Goal: Task Accomplishment & Management: Manage account settings

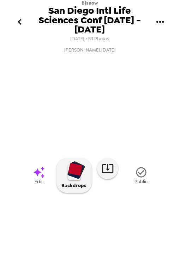
scroll to position [43, 0]
click at [126, 235] on img at bounding box center [130, 216] width 34 height 37
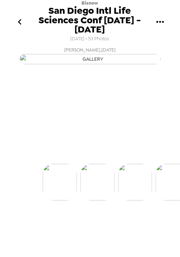
scroll to position [0, 38]
click at [129, 200] on div "Alexander Solis , 09-11-2025 Alexander Solis , 09-11-2025 Alexander Solis , 09-…" at bounding box center [90, 122] width 180 height 156
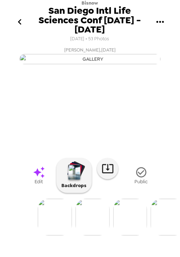
click at [136, 235] on img at bounding box center [130, 216] width 34 height 37
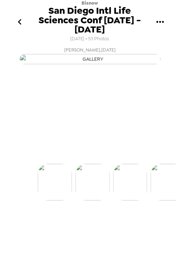
scroll to position [0, 75]
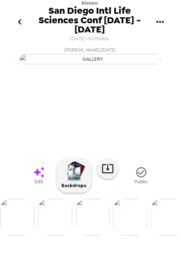
click at [136, 178] on icon "button" at bounding box center [141, 172] width 12 height 12
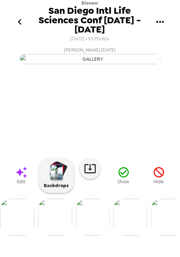
click at [138, 235] on img at bounding box center [130, 216] width 34 height 37
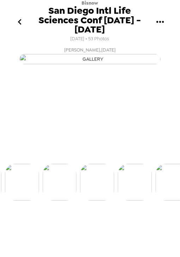
scroll to position [0, 113]
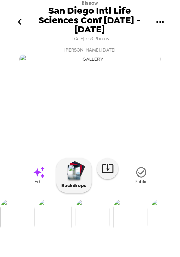
click at [137, 235] on img at bounding box center [130, 216] width 34 height 37
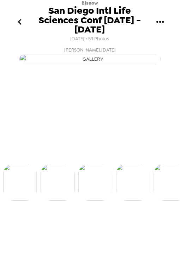
scroll to position [0, 150]
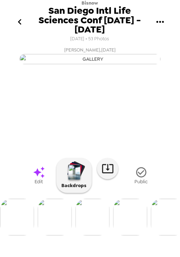
click at [18, 19] on icon "go back" at bounding box center [19, 21] width 11 height 11
click at [135, 235] on img at bounding box center [130, 216] width 34 height 37
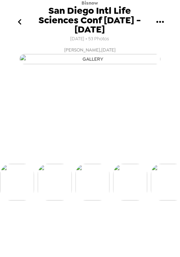
scroll to position [0, 188]
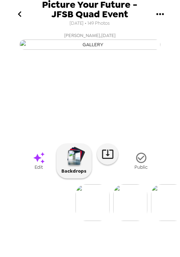
click at [158, 16] on icon "gallery menu" at bounding box center [159, 13] width 11 height 11
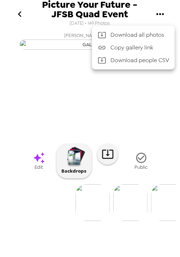
click at [153, 3] on div at bounding box center [90, 128] width 180 height 257
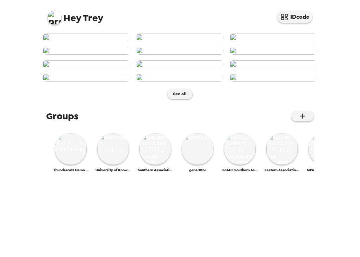
click at [54, 13] on img at bounding box center [55, 18] width 14 height 14
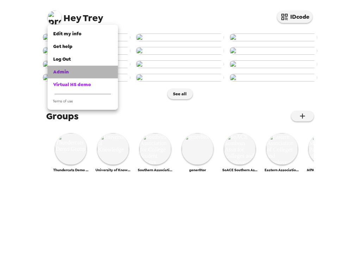
click at [65, 73] on span "Admin" at bounding box center [61, 72] width 16 height 6
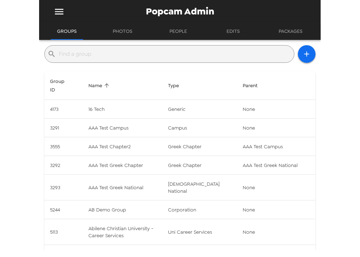
click at [117, 53] on input "text" at bounding box center [175, 53] width 233 height 11
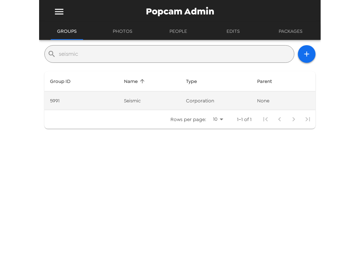
type input "seismic"
click at [208, 100] on td "corporation" at bounding box center [216, 100] width 72 height 19
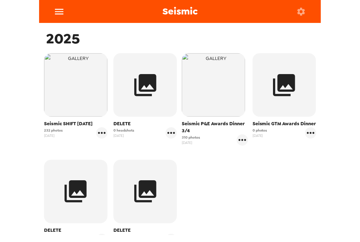
scroll to position [113, 0]
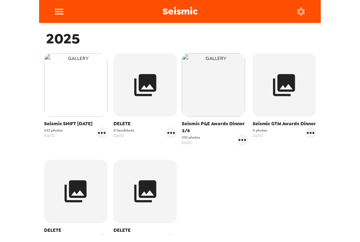
click at [74, 81] on img "button" at bounding box center [75, 84] width 63 height 63
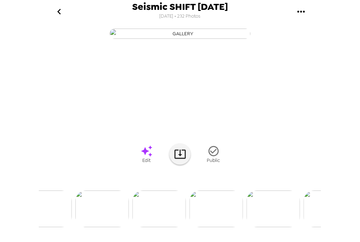
click at [62, 14] on icon "go back" at bounding box center [59, 11] width 11 height 11
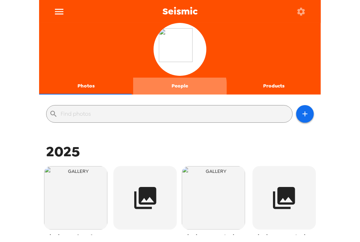
click at [177, 88] on button "People" at bounding box center [180, 86] width 94 height 17
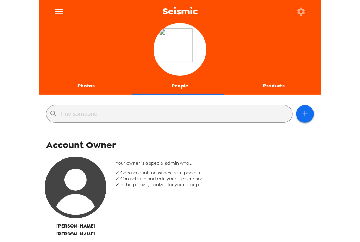
click at [81, 75] on div at bounding box center [180, 50] width 282 height 55
click at [90, 87] on button "Photos" at bounding box center [86, 86] width 94 height 17
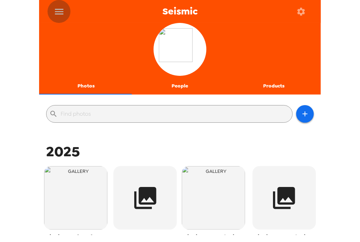
click at [63, 10] on icon "menu" at bounding box center [59, 11] width 11 height 11
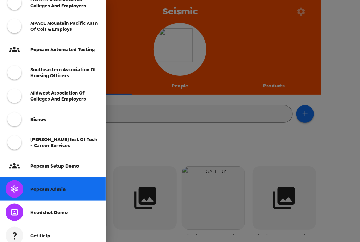
scroll to position [197, 0]
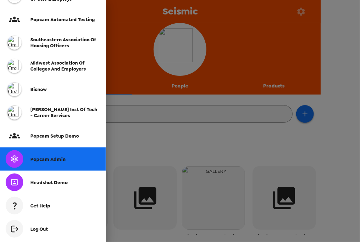
click at [50, 159] on span "Popcam Admin" at bounding box center [47, 159] width 35 height 6
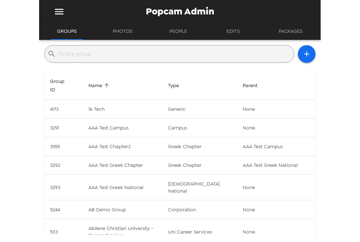
click at [136, 48] on input "text" at bounding box center [175, 53] width 233 height 11
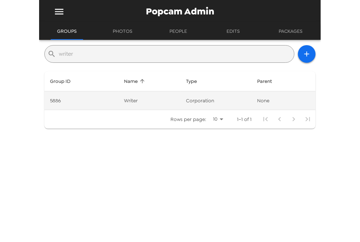
type input "writer"
click at [174, 95] on td "Writer" at bounding box center [149, 100] width 62 height 19
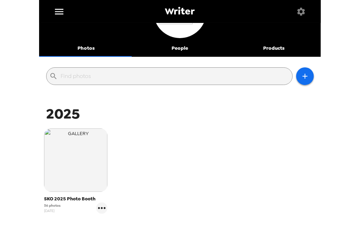
scroll to position [56, 0]
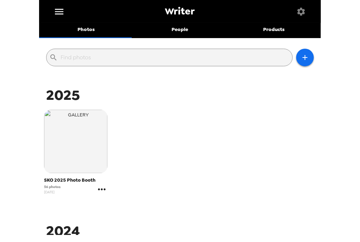
click at [103, 192] on icon "gallery menu" at bounding box center [101, 189] width 11 height 11
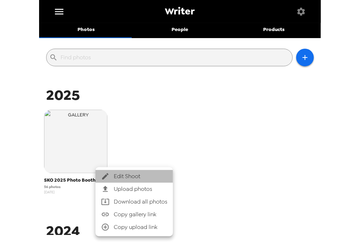
click at [128, 176] on span "Edit Shoot" at bounding box center [141, 176] width 54 height 8
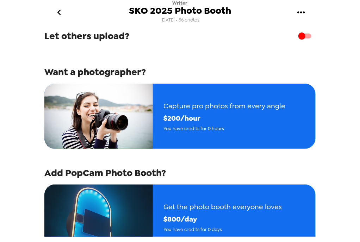
scroll to position [85, 0]
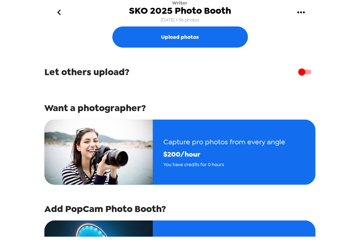
click at [58, 12] on icon "go back" at bounding box center [59, 13] width 4 height 6
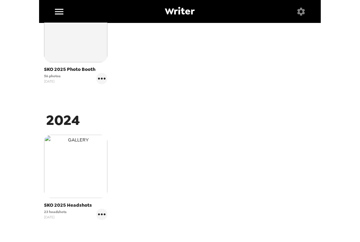
scroll to position [169, 0]
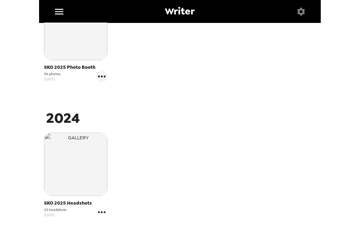
click at [100, 213] on icon "gallery menu" at bounding box center [101, 211] width 11 height 11
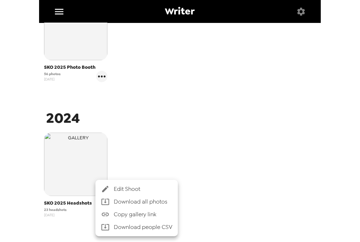
click at [128, 190] on span "Edit Shoot" at bounding box center [143, 189] width 58 height 8
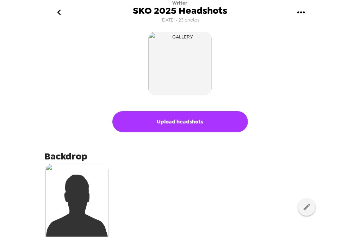
click at [63, 8] on icon "go back" at bounding box center [59, 12] width 11 height 11
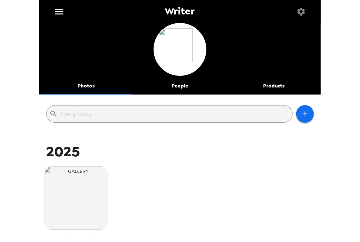
click at [58, 12] on icon "menu" at bounding box center [59, 11] width 11 height 11
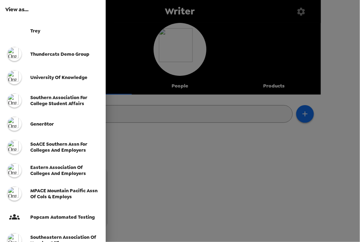
click at [203, 175] on div at bounding box center [180, 121] width 360 height 242
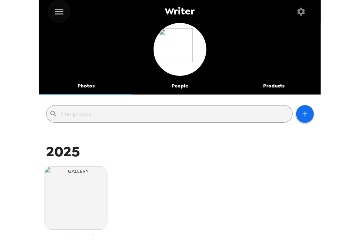
click at [58, 10] on icon "menu" at bounding box center [59, 11] width 11 height 11
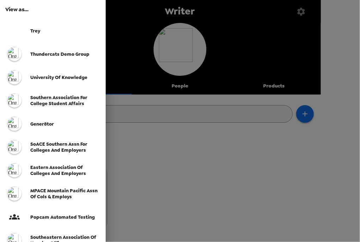
click at [37, 24] on div "Trey" at bounding box center [53, 30] width 106 height 23
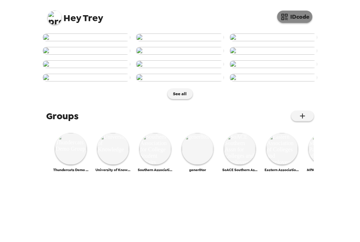
click at [296, 17] on button "IDcode" at bounding box center [294, 17] width 35 height 12
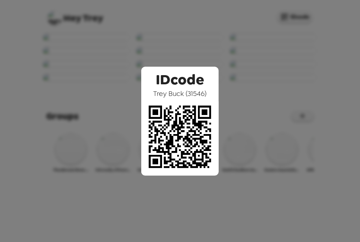
click at [198, 50] on div "IDcode [PERSON_NAME] ( 31546 )" at bounding box center [180, 121] width 360 height 242
